Goal: Information Seeking & Learning: Learn about a topic

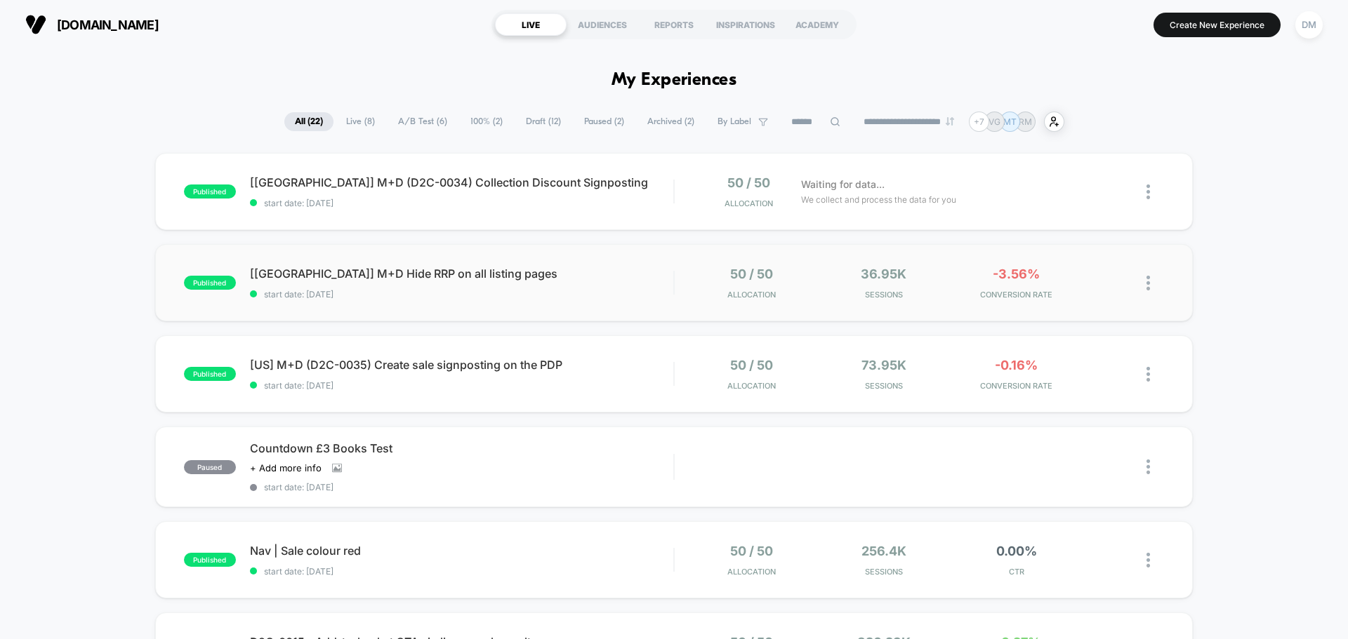
click at [531, 302] on div "published [[GEOGRAPHIC_DATA]] M+D Hide RRP on all listing pages start date: [DA…" at bounding box center [673, 282] width 1037 height 77
click at [434, 368] on span "[US] M+D (D2C-0035) Create sale signposting on the PDP Click to edit experience…" at bounding box center [461, 365] width 423 height 14
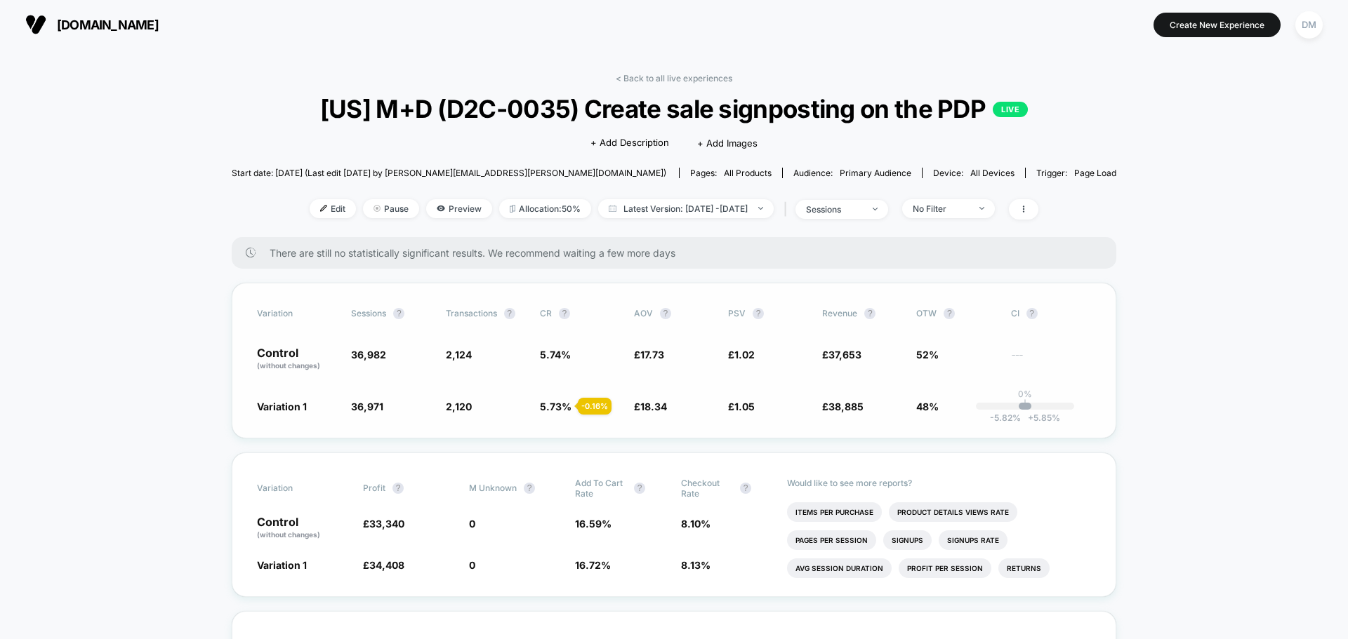
click at [671, 413] on span "£ 18.34 + 3.5 %" at bounding box center [674, 406] width 80 height 14
click at [662, 413] on span "18.34" at bounding box center [653, 407] width 27 height 12
click at [655, 413] on span "18.34" at bounding box center [653, 407] width 27 height 12
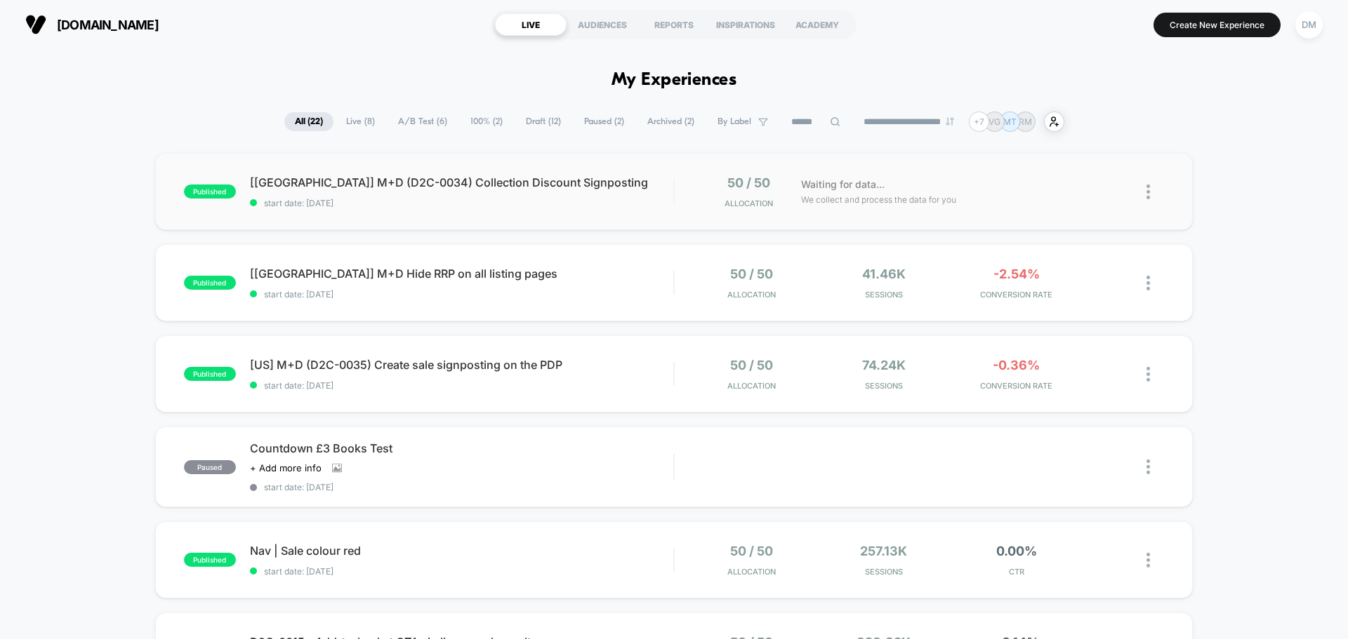
click at [432, 208] on div "published [[GEOGRAPHIC_DATA]] M+D (D2C-0034) Collection Discount Signposting st…" at bounding box center [673, 191] width 1037 height 77
